Goal: Check status: Check status

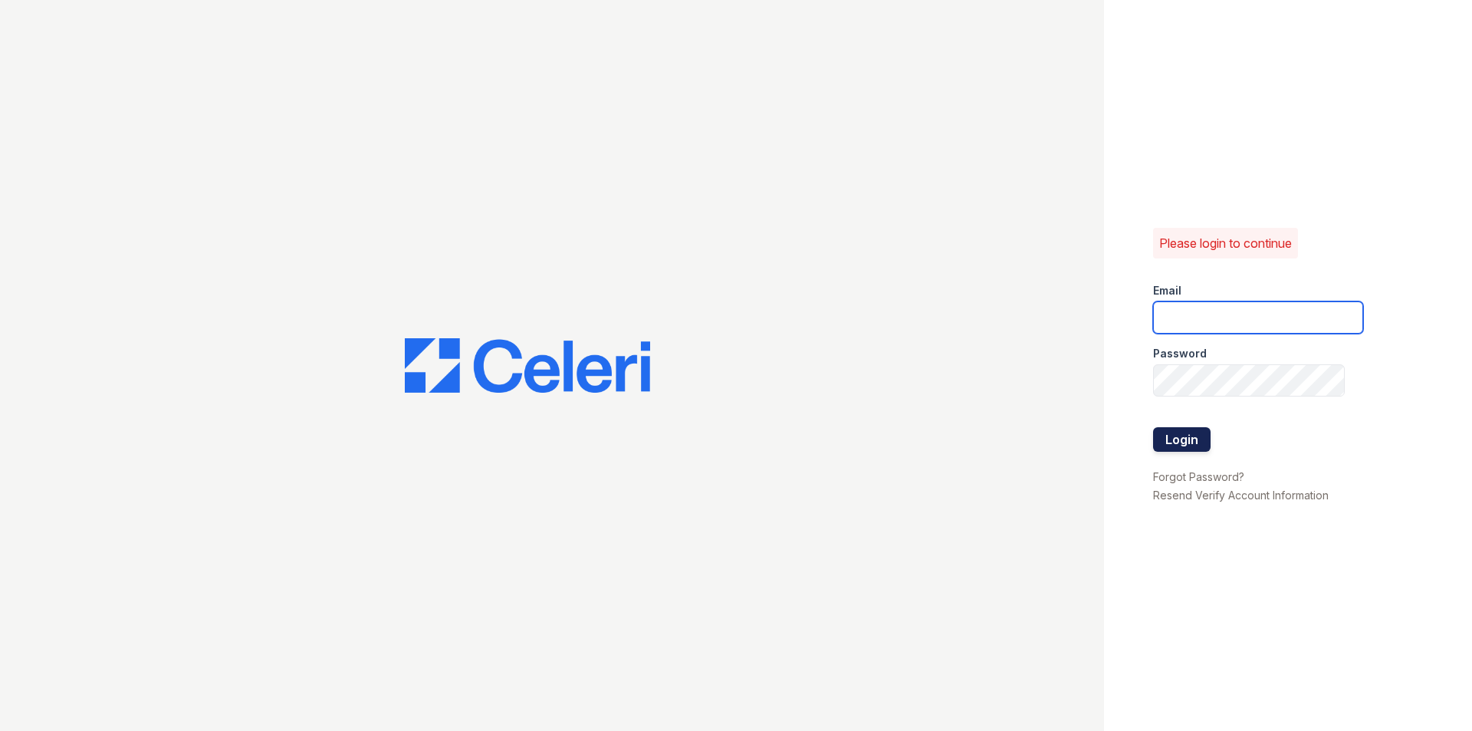
type input "dahlia1@cafmanagement.com"
click at [1182, 430] on button "Login" at bounding box center [1182, 439] width 58 height 25
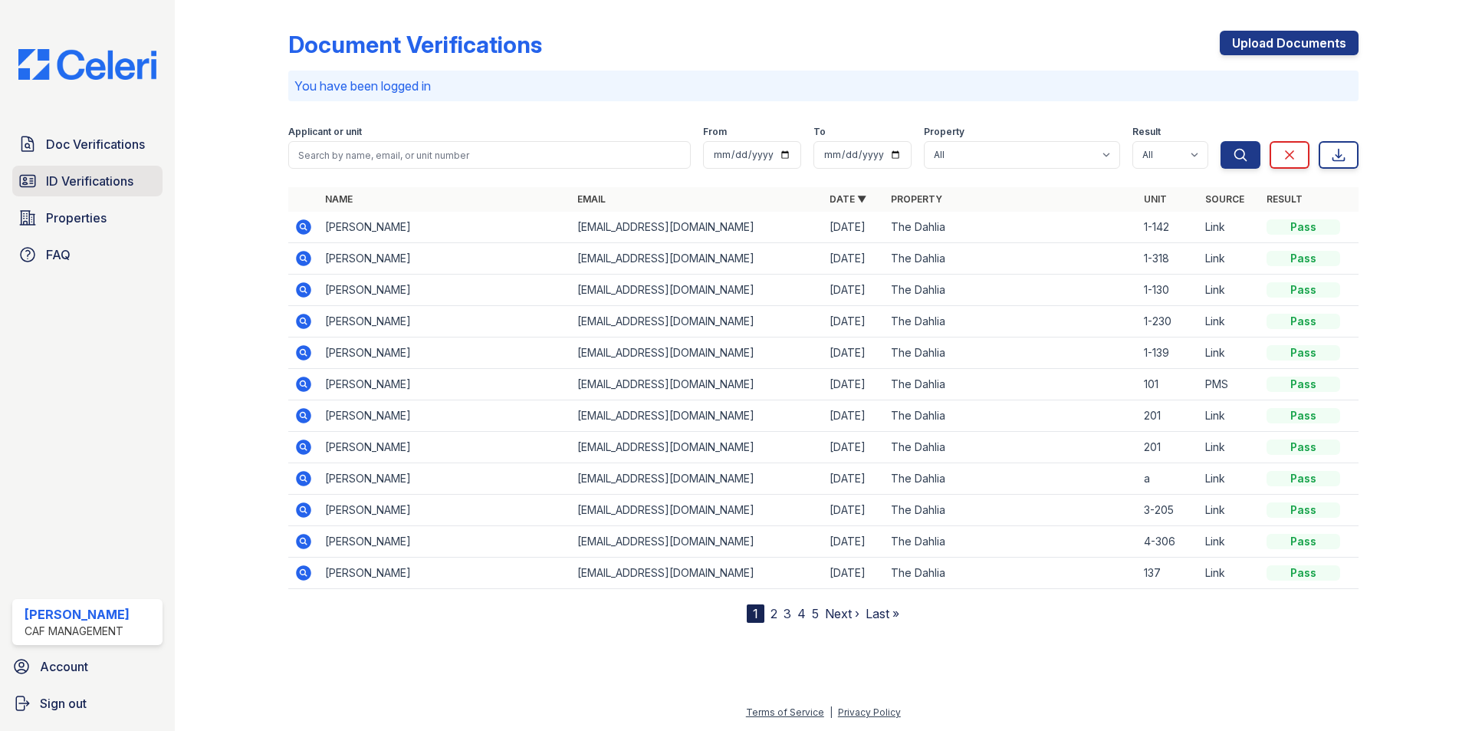
click at [97, 172] on span "ID Verifications" at bounding box center [89, 181] width 87 height 18
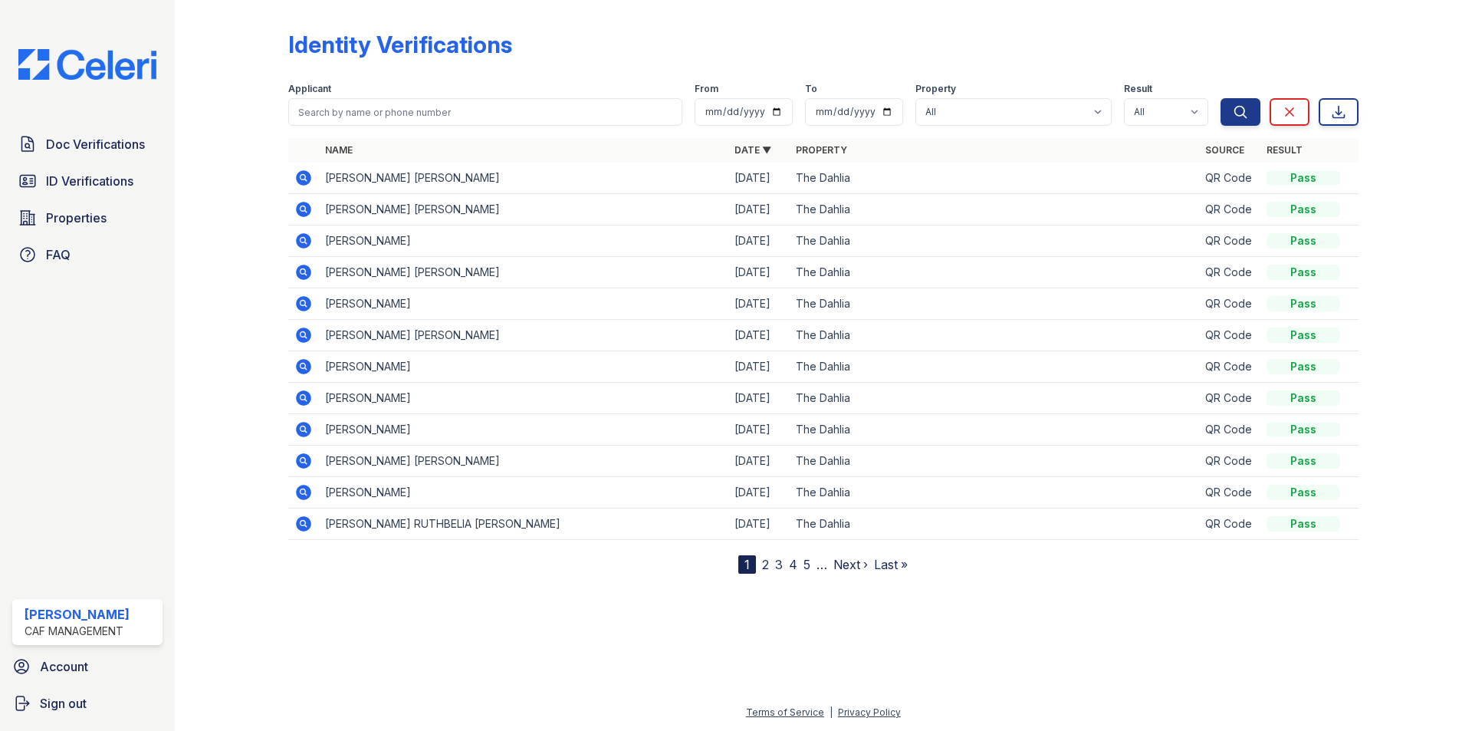
click at [304, 400] on icon at bounding box center [303, 397] width 15 height 15
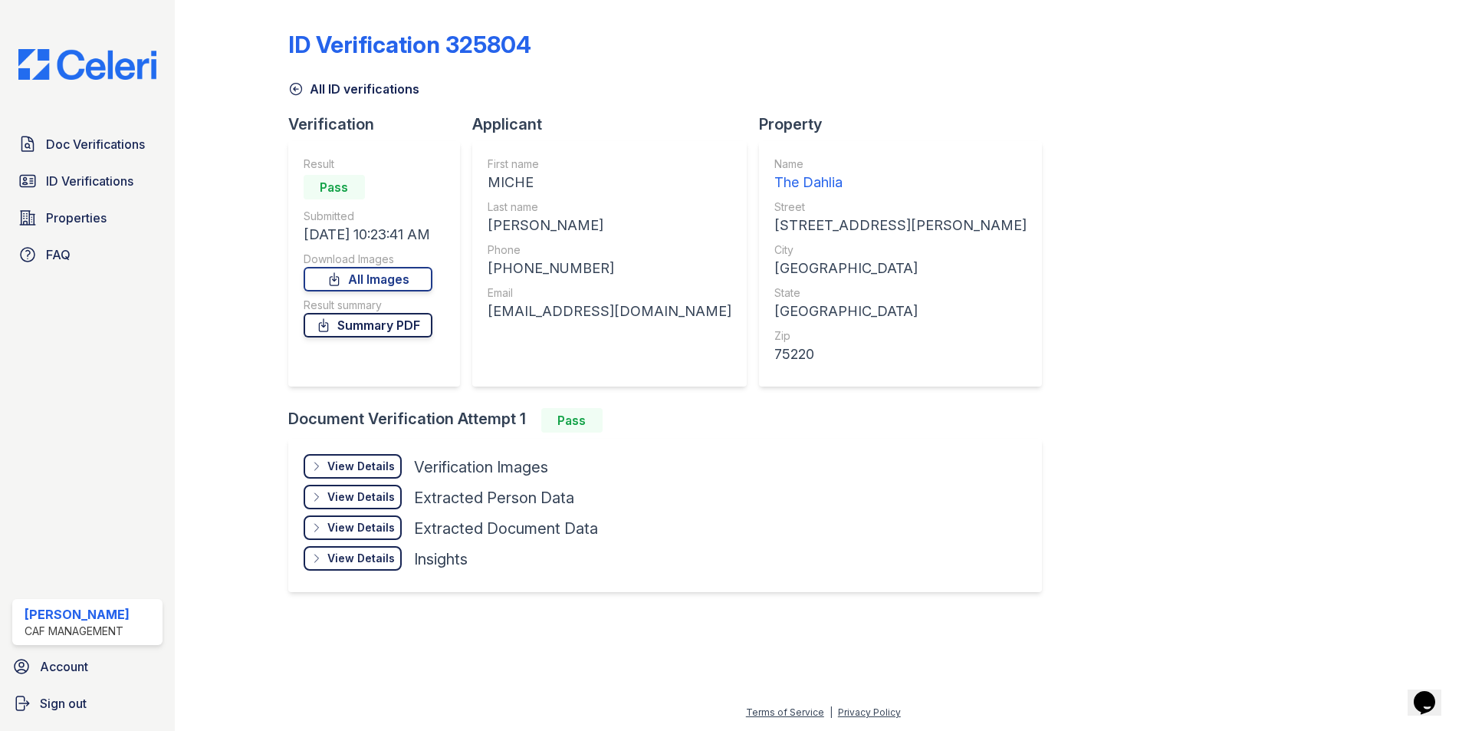
click at [361, 328] on link "Summary PDF" at bounding box center [368, 325] width 129 height 25
click at [78, 170] on link "ID Verifications" at bounding box center [87, 181] width 150 height 31
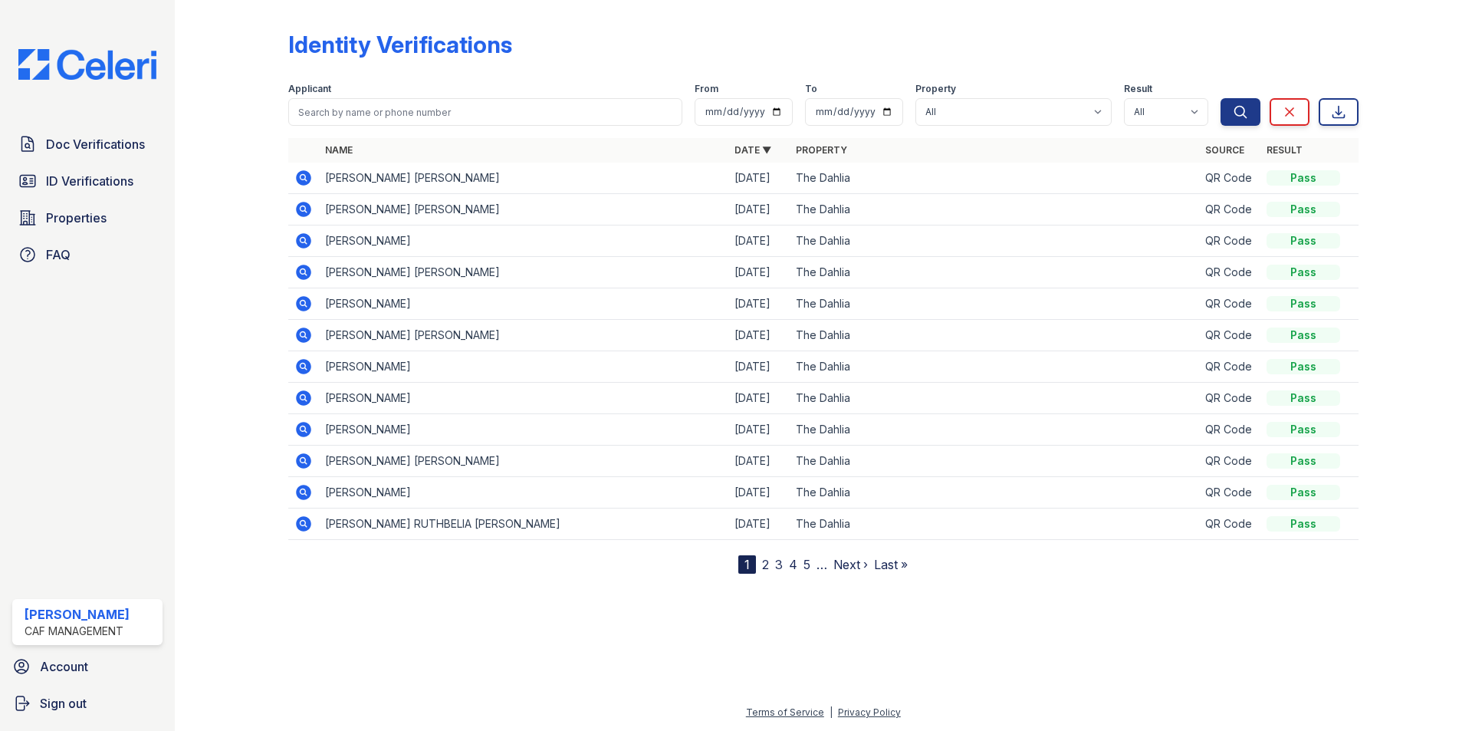
click at [304, 366] on icon at bounding box center [303, 365] width 4 height 4
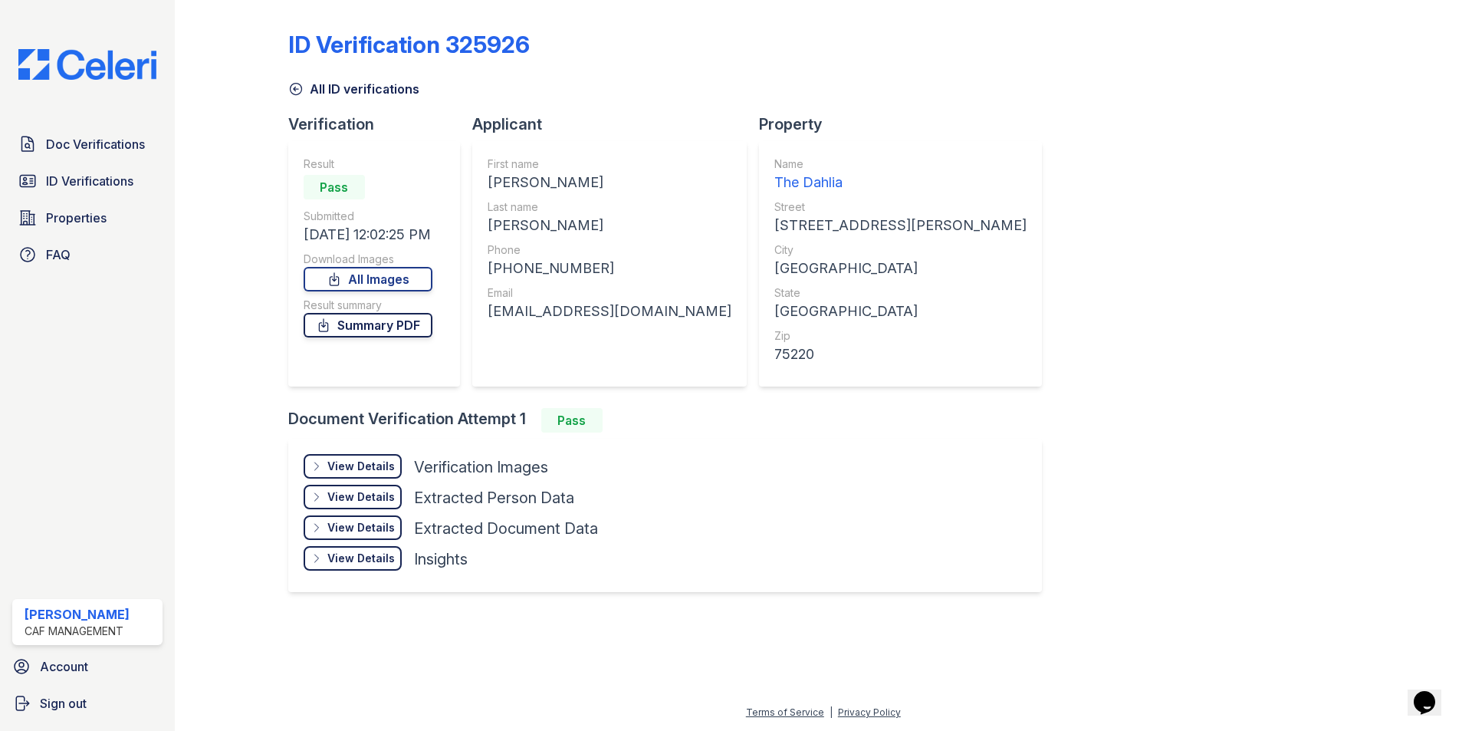
click at [359, 333] on link "Summary PDF" at bounding box center [368, 325] width 129 height 25
click at [61, 156] on link "Doc Verifications" at bounding box center [87, 144] width 150 height 31
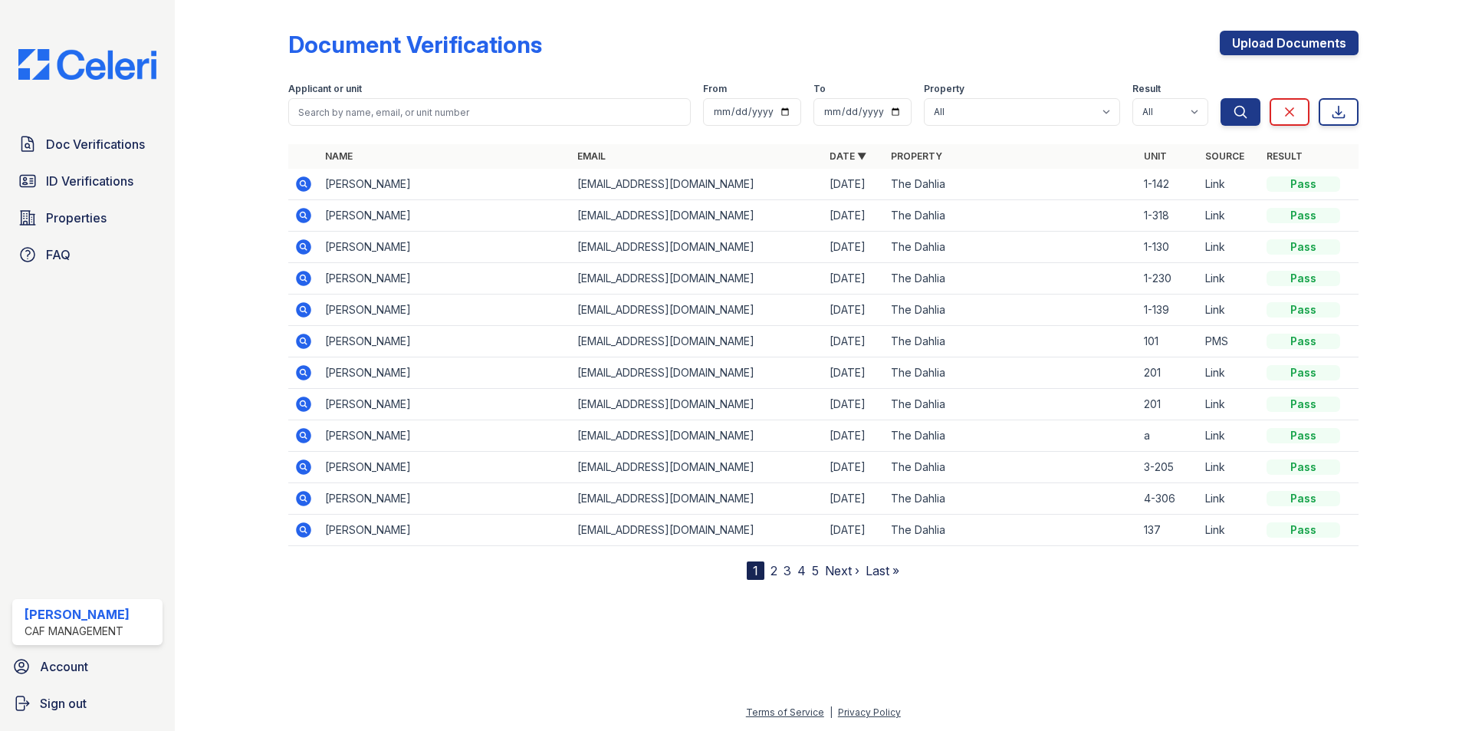
click at [304, 215] on icon at bounding box center [303, 214] width 4 height 4
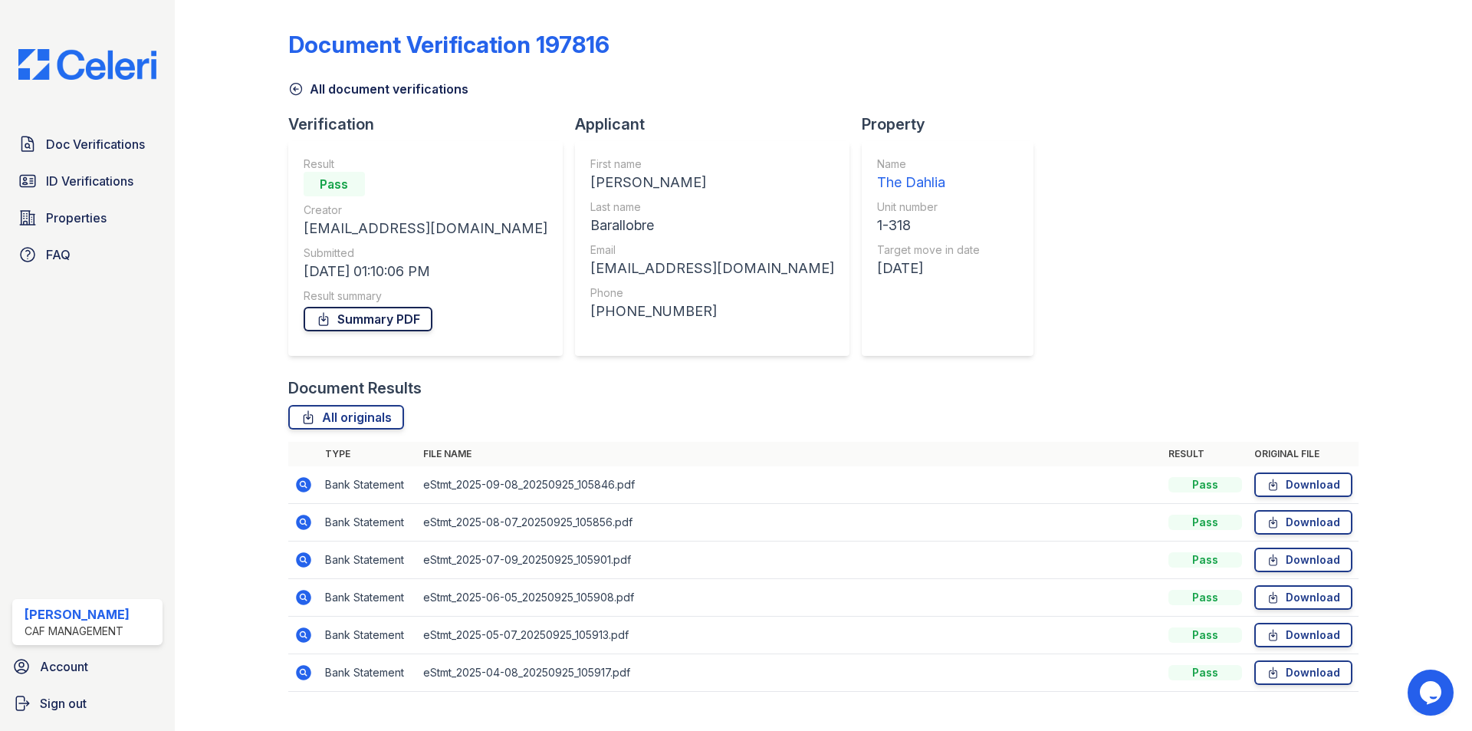
click at [392, 321] on link "Summary PDF" at bounding box center [368, 319] width 129 height 25
click at [94, 181] on span "ID Verifications" at bounding box center [89, 181] width 87 height 18
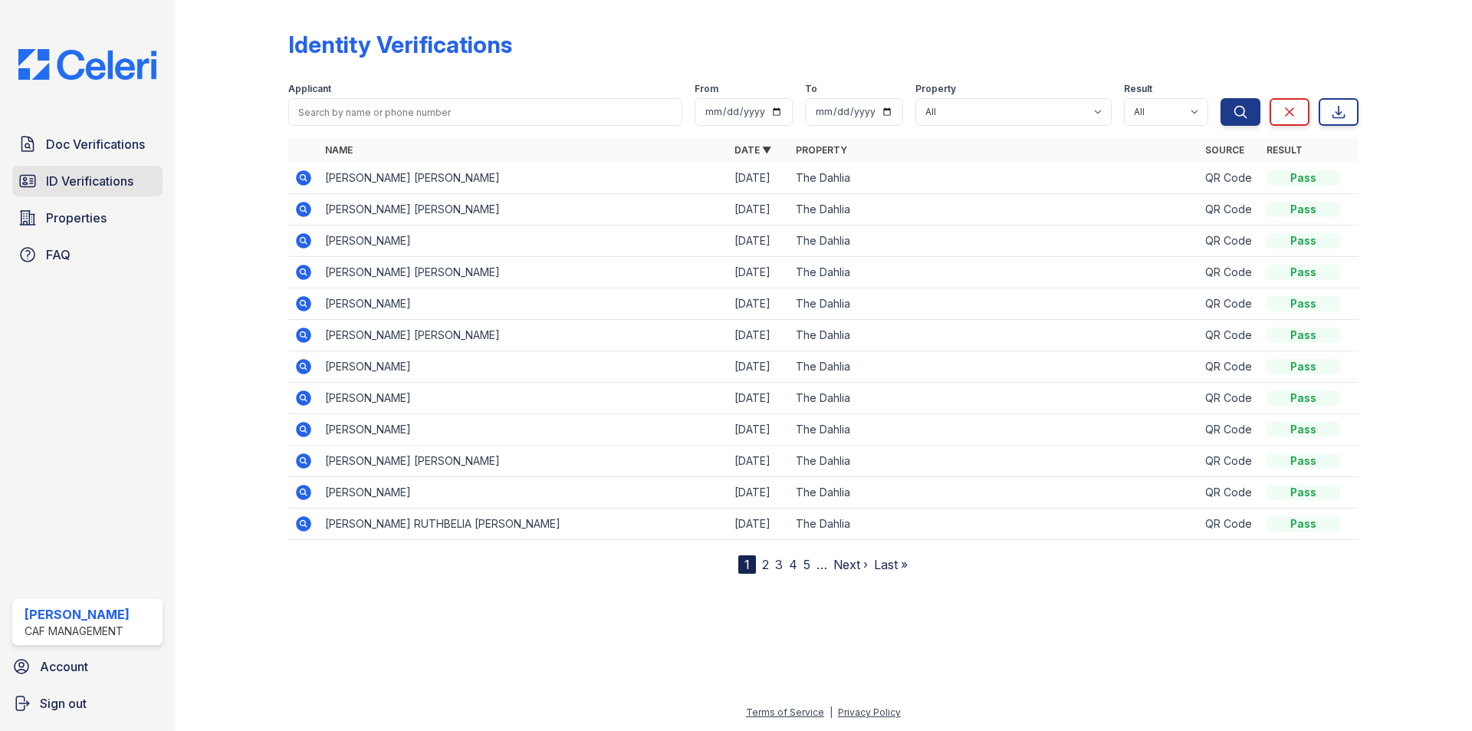
click at [93, 172] on span "ID Verifications" at bounding box center [89, 181] width 87 height 18
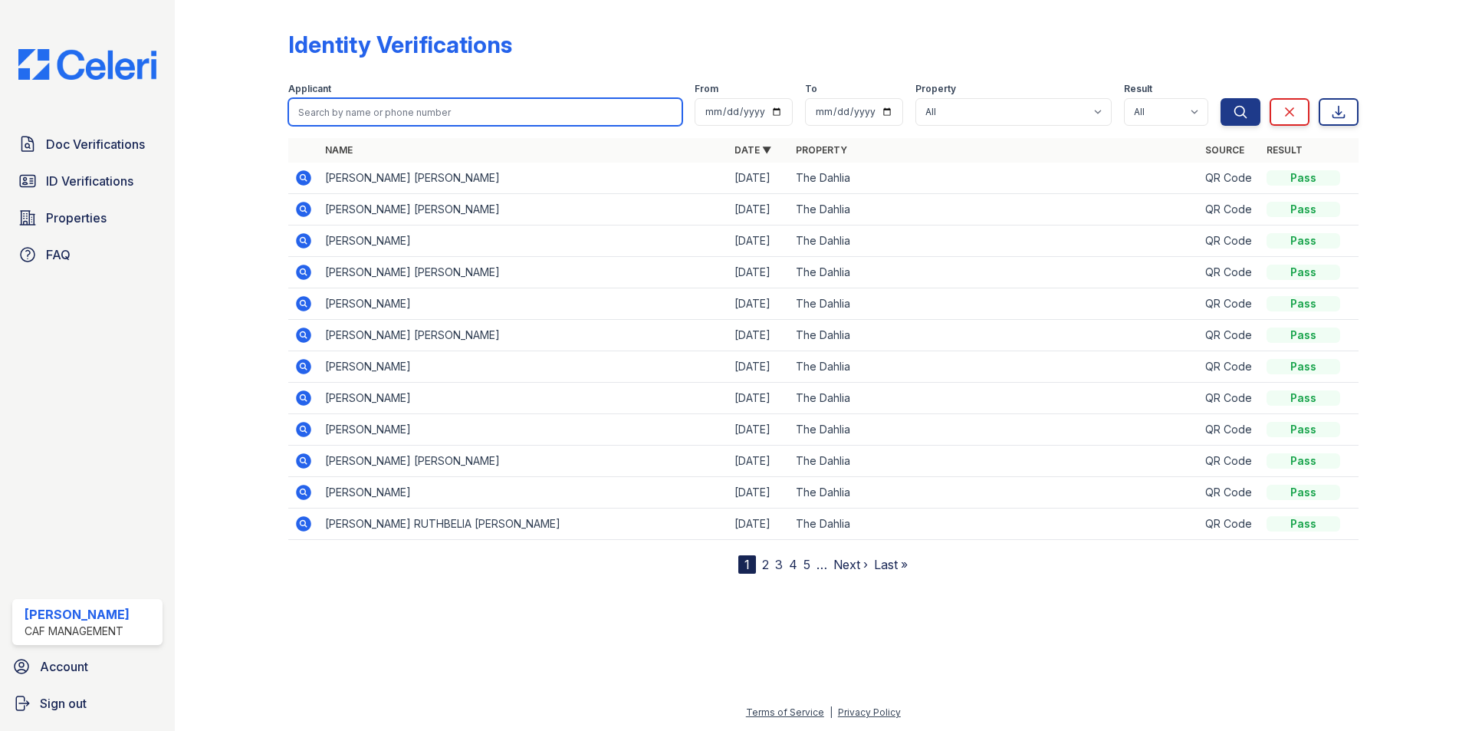
click at [367, 116] on input "search" at bounding box center [485, 112] width 394 height 28
type input "ulis"
click at [1221, 98] on button "Search" at bounding box center [1241, 112] width 40 height 28
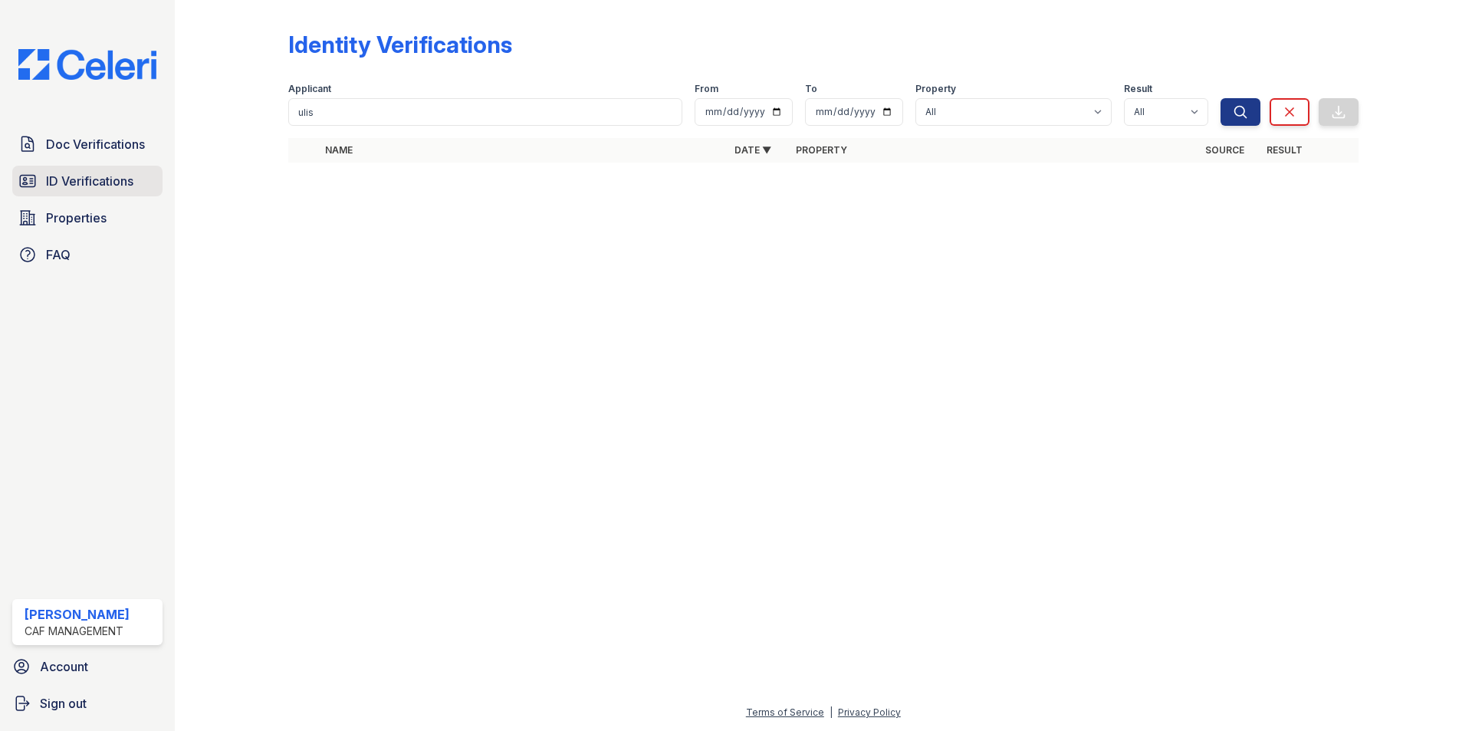
click at [98, 182] on span "ID Verifications" at bounding box center [89, 181] width 87 height 18
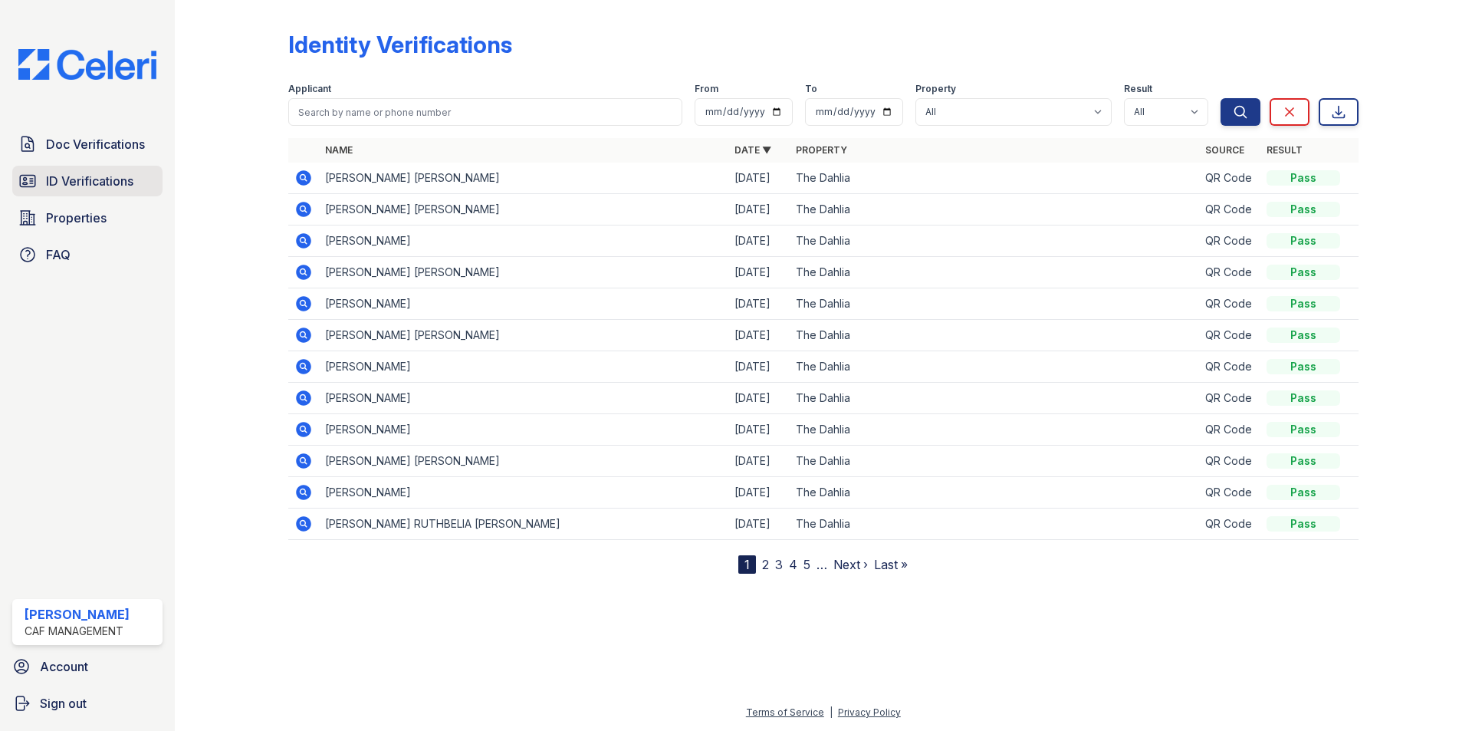
click at [100, 176] on span "ID Verifications" at bounding box center [89, 181] width 87 height 18
click at [301, 206] on icon at bounding box center [303, 209] width 18 height 18
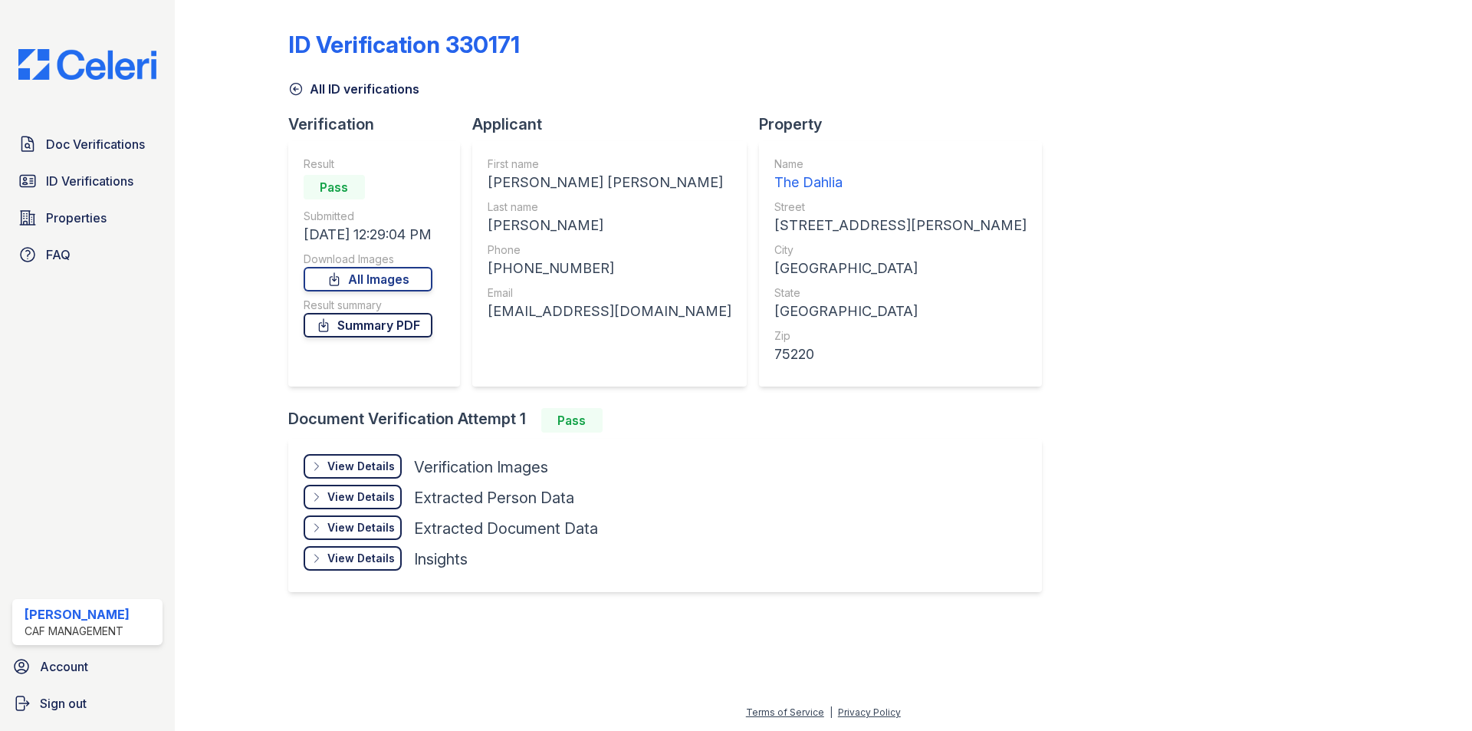
click at [388, 328] on link "Summary PDF" at bounding box center [368, 325] width 129 height 25
click at [365, 468] on div "View Details" at bounding box center [360, 466] width 67 height 15
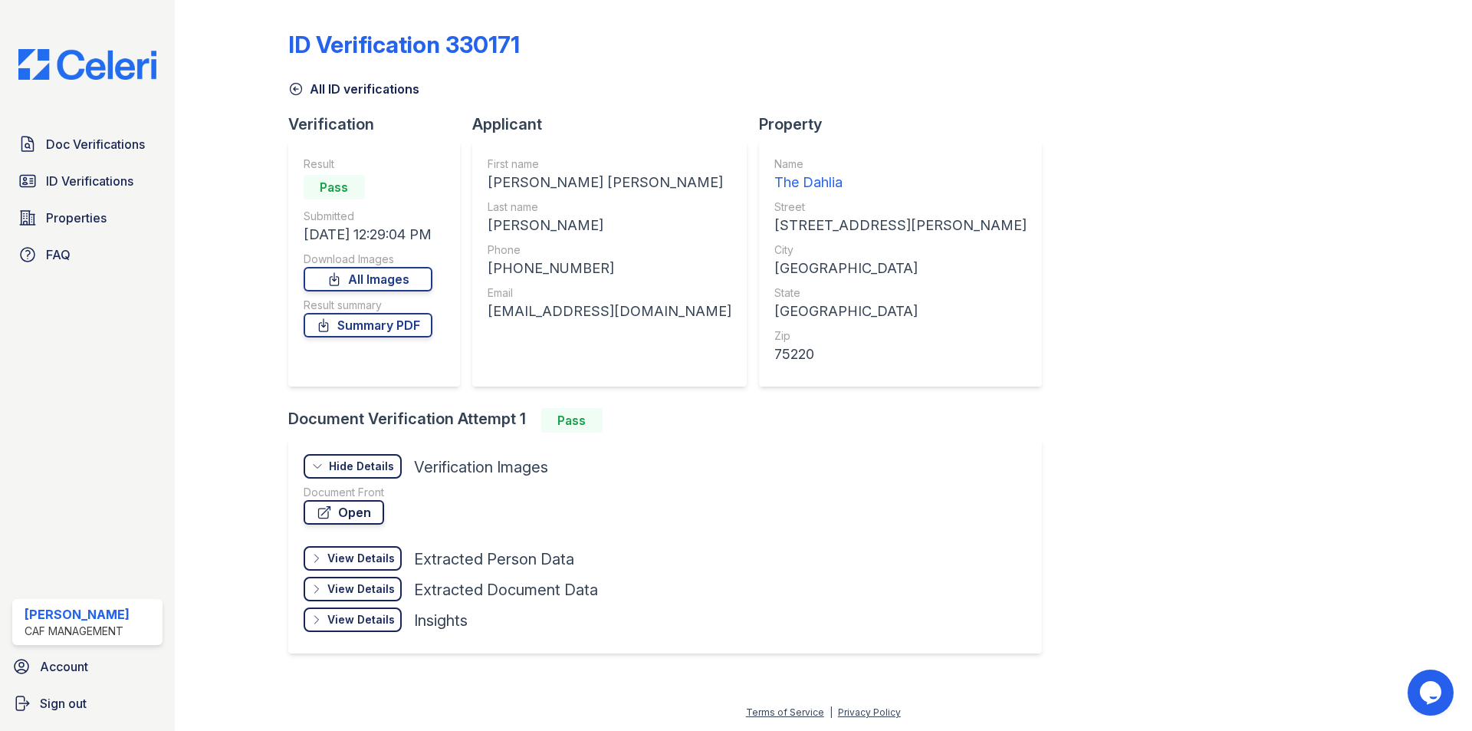
click at [369, 513] on link "Open" at bounding box center [344, 512] width 81 height 25
click at [114, 178] on span "ID Verifications" at bounding box center [89, 181] width 87 height 18
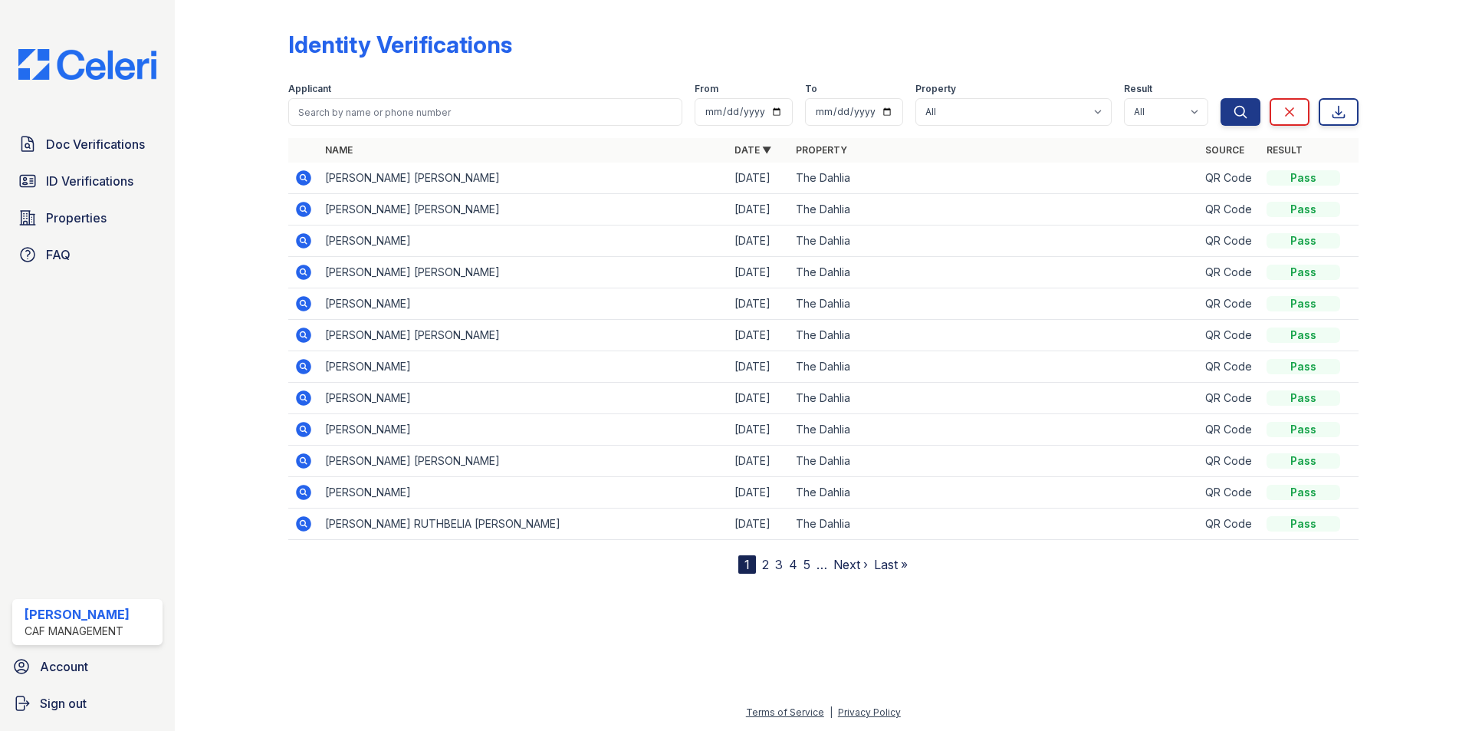
click at [307, 182] on icon at bounding box center [303, 177] width 15 height 15
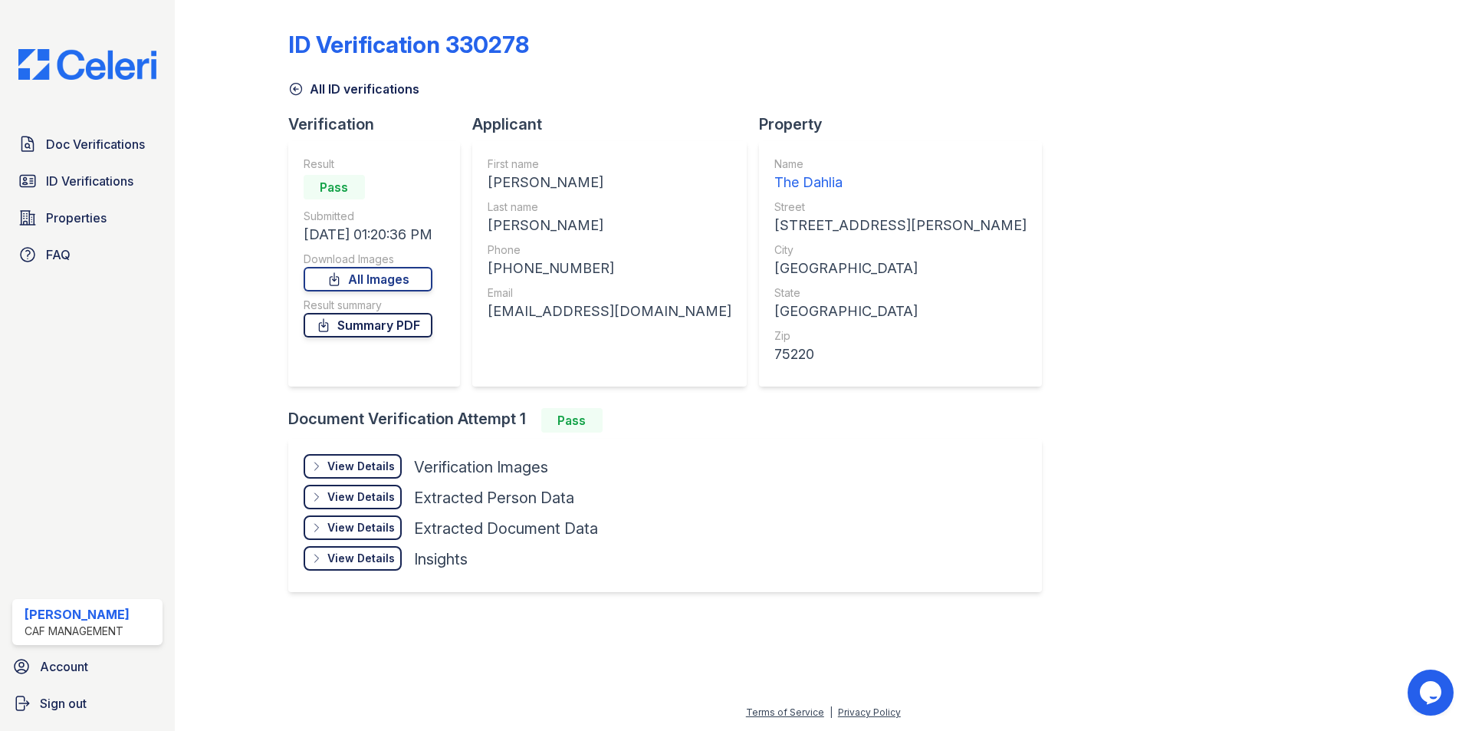
click at [361, 324] on link "Summary PDF" at bounding box center [368, 325] width 129 height 25
click at [360, 467] on div "View Details" at bounding box center [360, 466] width 67 height 15
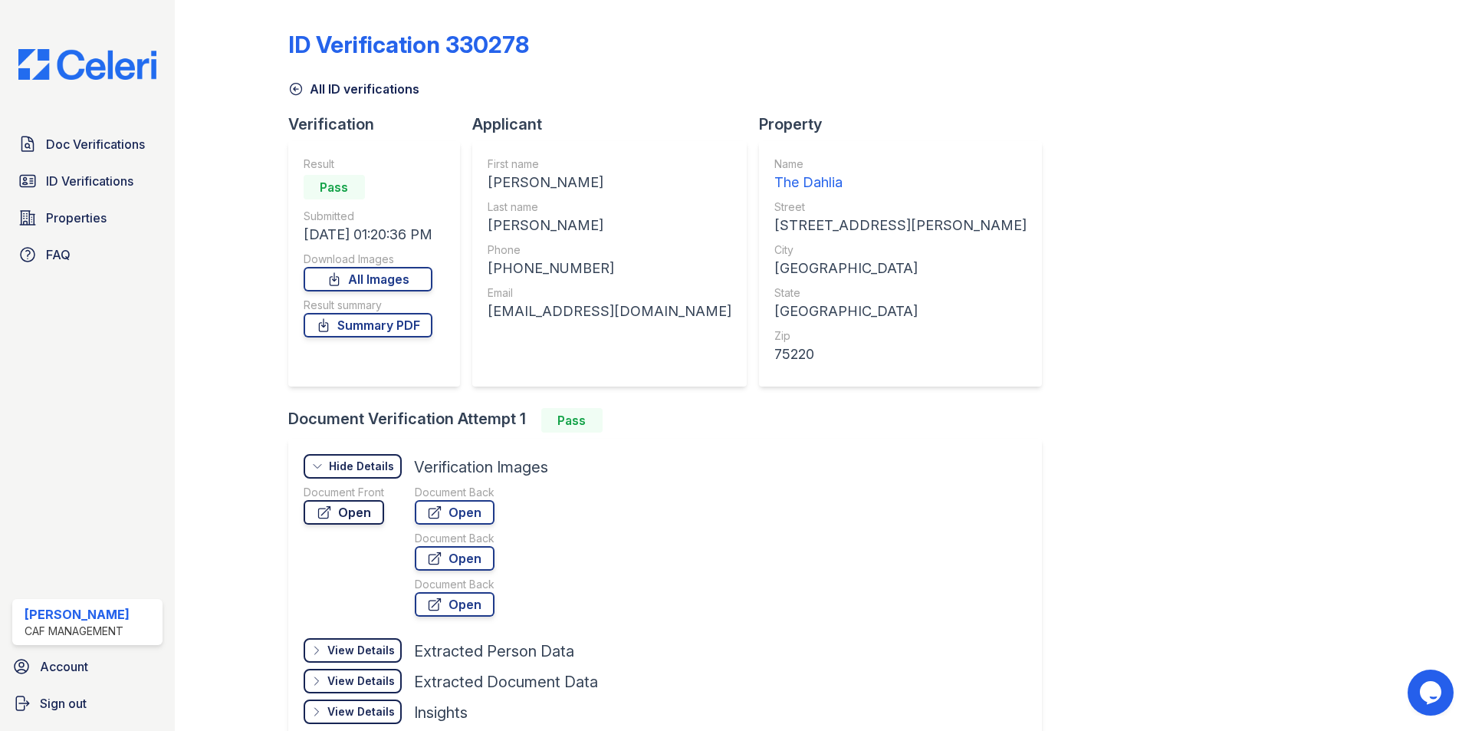
click at [333, 518] on link "Open" at bounding box center [344, 512] width 81 height 25
